Goal: Task Accomplishment & Management: Manage account settings

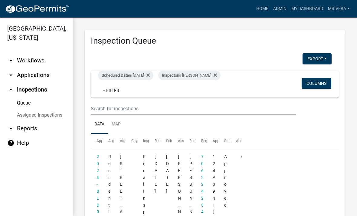
scroll to position [1798, 0]
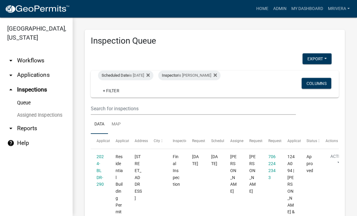
click at [148, 76] on div "Scheduled Date is 10/09/2025" at bounding box center [125, 76] width 55 height 10
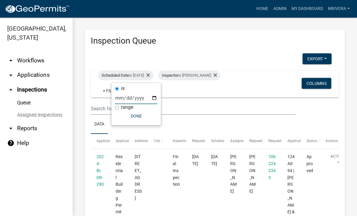
click at [144, 94] on input "2025-10-09" at bounding box center [136, 98] width 42 height 12
type input "2025-10-10"
click at [136, 115] on button "Done" at bounding box center [136, 115] width 42 height 11
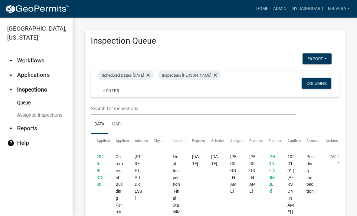
click at [210, 72] on div "Inspector is Michele Rivera" at bounding box center [189, 76] width 62 height 10
select select "07642ab0-564c-47bb-824b-0ccf2da83593"
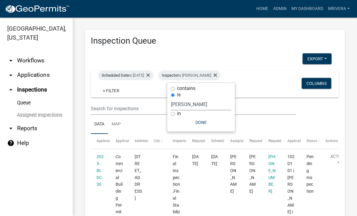
click at [213, 100] on select "Select an option None Michele Rivera Dorothy Evans Stephanie Morris Quistan Jam…" at bounding box center [201, 104] width 61 height 12
click at [213, 119] on button "Done" at bounding box center [201, 122] width 61 height 11
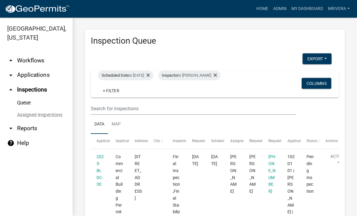
click at [206, 71] on div "Inspector is Michele Rivera" at bounding box center [189, 76] width 62 height 10
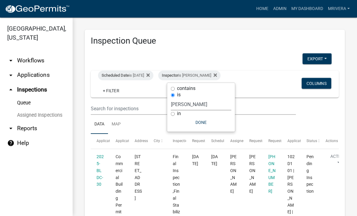
click at [209, 110] on select "Select an option None Michele Rivera Dorothy Evans Stephanie Morris Quistan Jam…" at bounding box center [201, 104] width 61 height 12
select select "a0ea4169-8540-4a2c-b9f4-cf4c1ffdeb95"
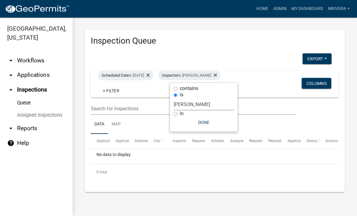
click at [212, 123] on button "Done" at bounding box center [204, 122] width 61 height 11
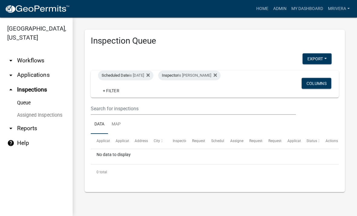
click at [206, 77] on div "Inspector is Cedrick Moreland" at bounding box center [189, 76] width 62 height 10
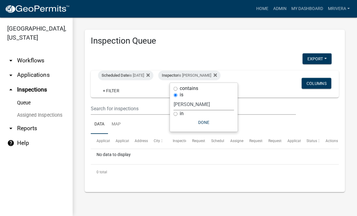
click at [213, 105] on select "Select an option None Michele Rivera Dorothy Evans Stephanie Morris Quistan Jam…" at bounding box center [204, 104] width 61 height 12
select select "07642ab0-564c-47bb-824b-0ccf2da83593"
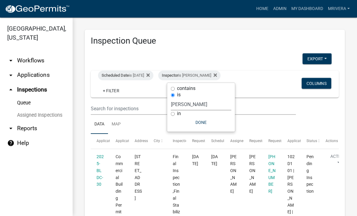
click at [211, 124] on button "Done" at bounding box center [201, 122] width 61 height 11
